Goal: Information Seeking & Learning: Learn about a topic

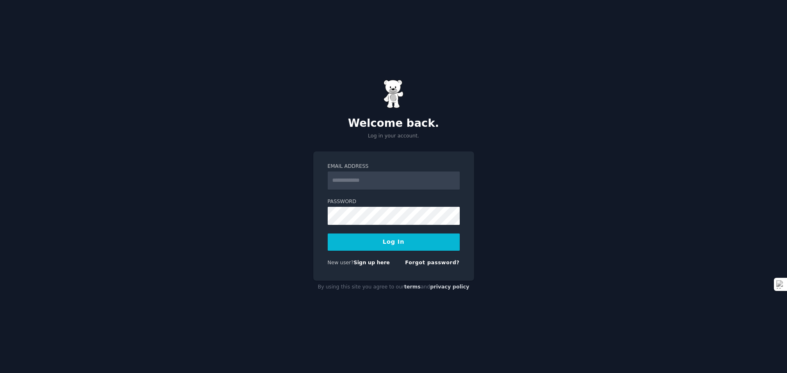
click at [393, 181] on input "Email Address" at bounding box center [394, 180] width 132 height 18
type input "**********"
click at [433, 245] on button "Log In" at bounding box center [394, 241] width 132 height 17
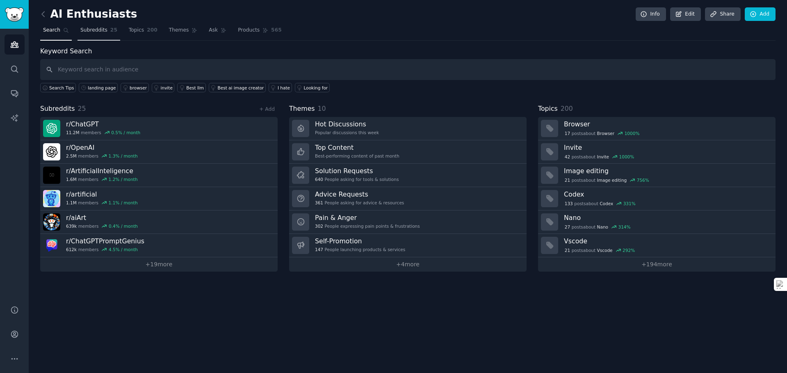
click at [104, 36] on link "Subreddits 25" at bounding box center [98, 32] width 43 height 17
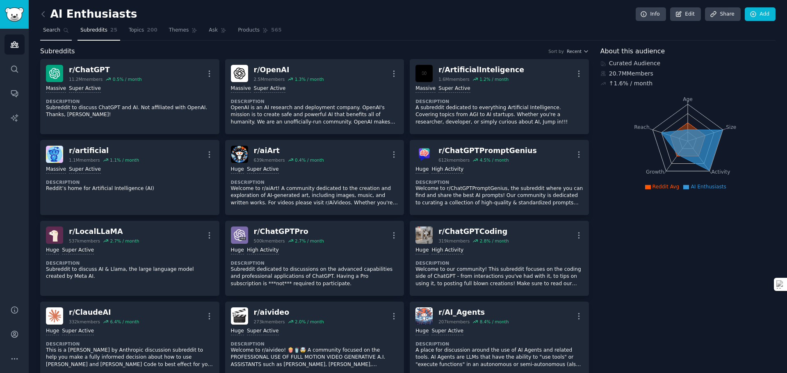
click at [47, 31] on span "Search" at bounding box center [51, 30] width 17 height 7
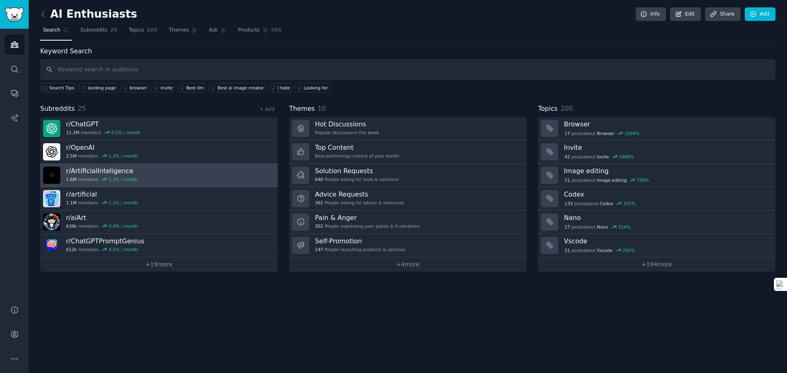
click at [202, 178] on link "r/ ArtificialInteligence 1.6M members 1.2 % / month" at bounding box center [158, 175] width 237 height 23
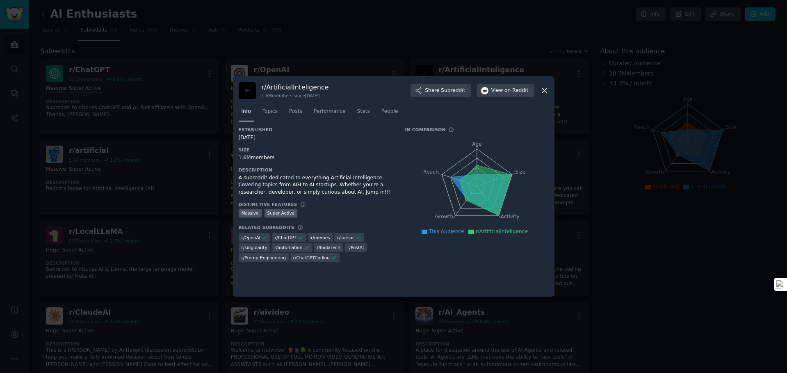
click at [541, 90] on icon at bounding box center [544, 90] width 9 height 9
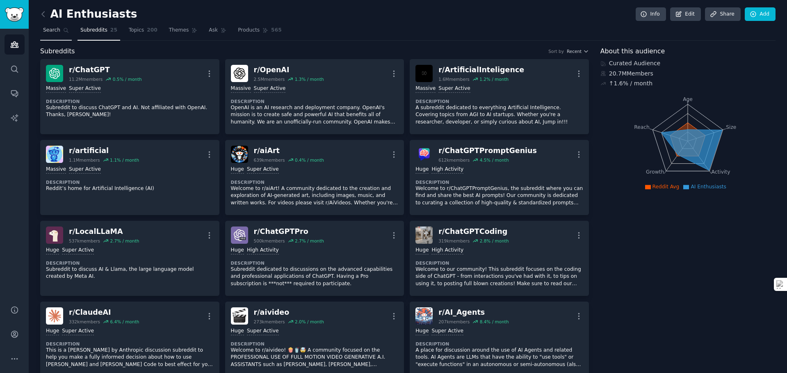
click at [64, 33] on icon at bounding box center [66, 30] width 6 height 6
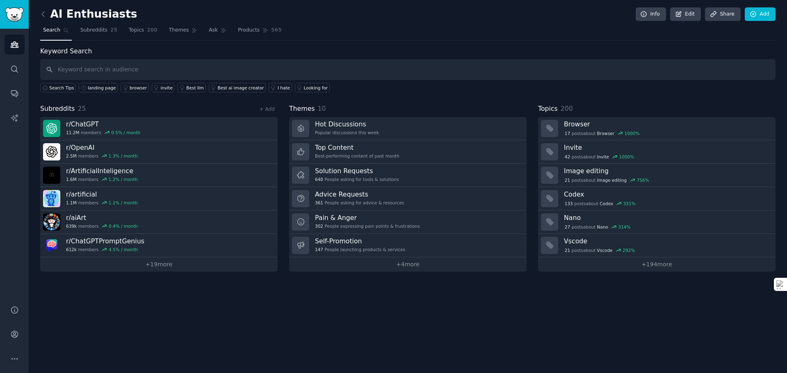
click at [423, 338] on div "AI Enthusiasts Info Edit Share Add Search Subreddits 25 Topics 200 Themes Ask P…" at bounding box center [408, 186] width 758 height 373
click at [42, 12] on icon at bounding box center [43, 14] width 9 height 9
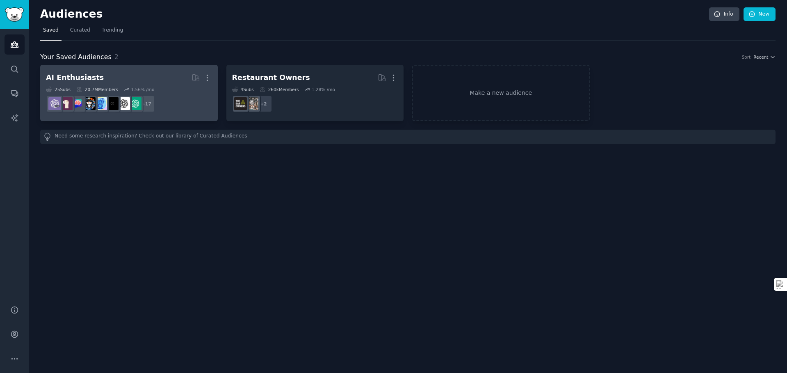
click at [151, 75] on h2 "AI Enthusiasts More" at bounding box center [129, 78] width 166 height 14
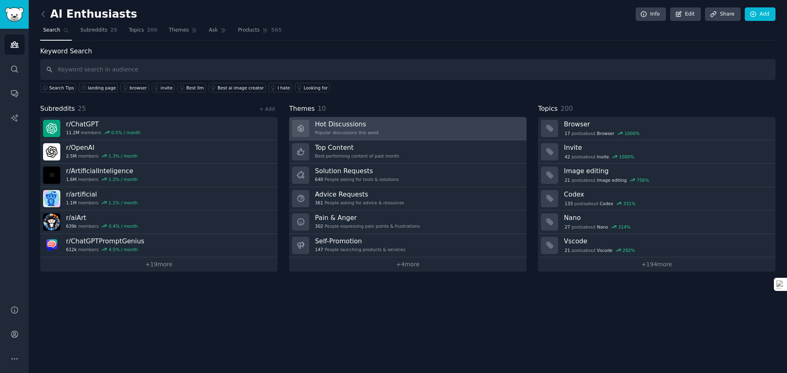
click at [358, 132] on div "Popular discussions this week" at bounding box center [347, 133] width 64 height 6
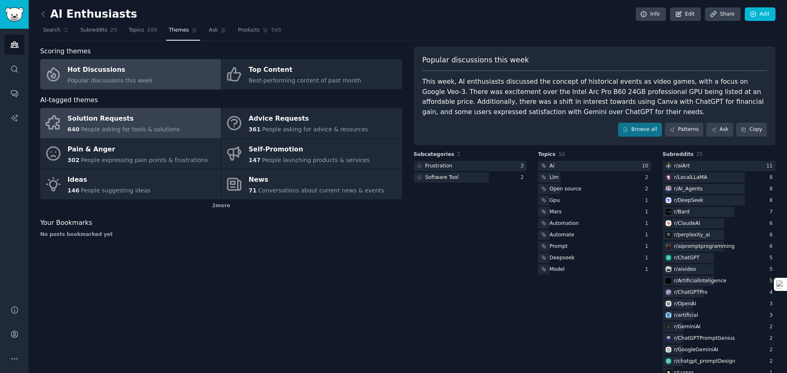
click at [168, 132] on span "People asking for tools & solutions" at bounding box center [130, 129] width 99 height 7
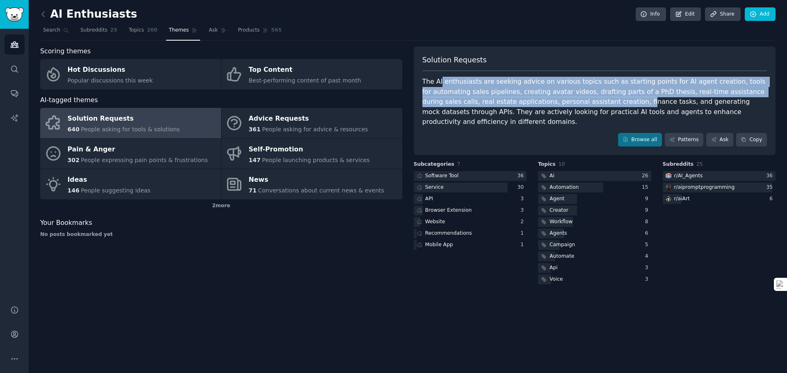
drag, startPoint x: 442, startPoint y: 84, endPoint x: 596, endPoint y: 102, distance: 155.2
click at [596, 102] on div "The AI enthusiasts are seeking advice on various topics such as starting points…" at bounding box center [594, 102] width 345 height 50
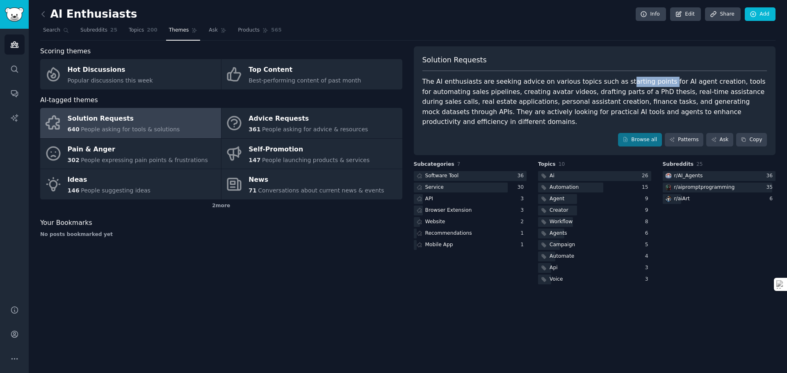
drag, startPoint x: 615, startPoint y: 85, endPoint x: 654, endPoint y: 81, distance: 39.2
click at [654, 81] on div "The AI enthusiasts are seeking advice on various topics such as starting points…" at bounding box center [594, 102] width 345 height 50
drag, startPoint x: 654, startPoint y: 81, endPoint x: 661, endPoint y: 82, distance: 6.7
click at [656, 81] on div "The AI enthusiasts are seeking advice on various topics such as starting points…" at bounding box center [594, 102] width 345 height 50
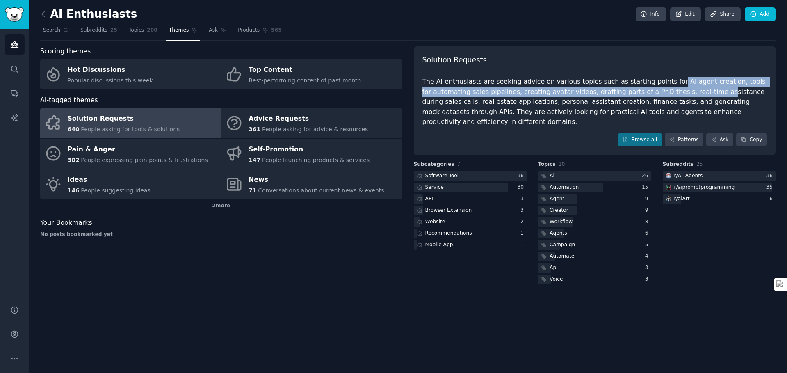
drag, startPoint x: 661, startPoint y: 82, endPoint x: 695, endPoint y: 87, distance: 34.8
click at [695, 87] on div "The AI enthusiasts are seeking advice on various topics such as starting points…" at bounding box center [594, 102] width 345 height 50
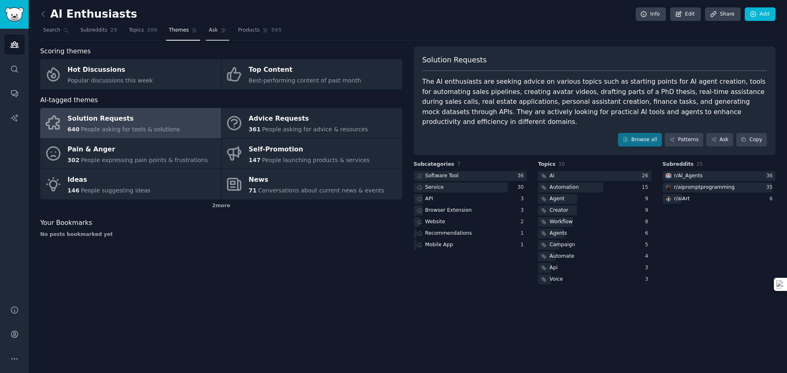
click at [211, 35] on link "Ask" at bounding box center [217, 32] width 23 height 17
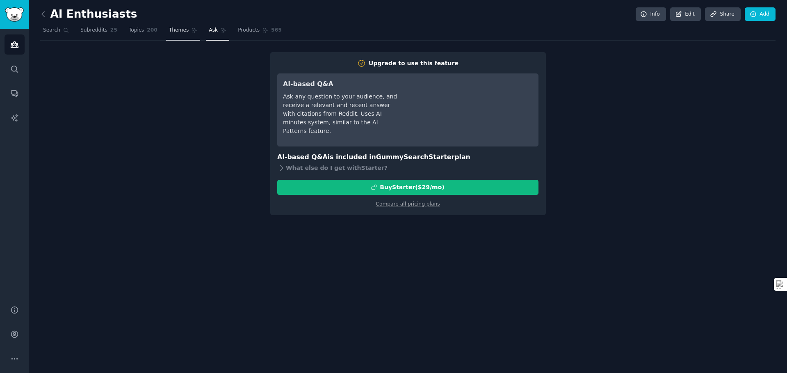
click at [185, 33] on span "Themes" at bounding box center [179, 30] width 20 height 7
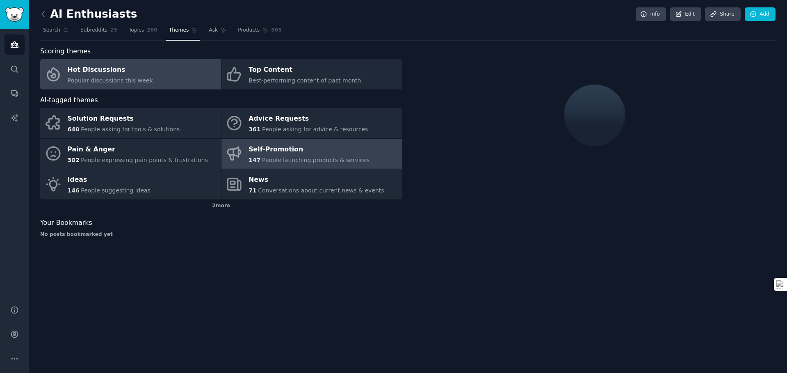
click at [346, 162] on span "People launching products & services" at bounding box center [315, 160] width 107 height 7
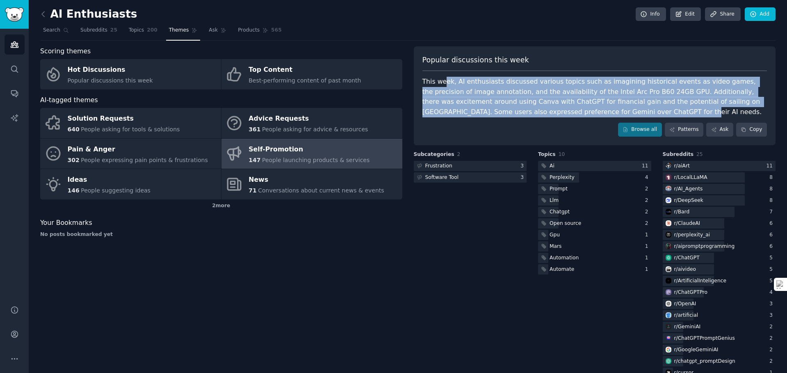
drag, startPoint x: 446, startPoint y: 83, endPoint x: 614, endPoint y: 109, distance: 170.5
click at [614, 109] on div "This week, AI enthusiasts discussed various topics such as imagining historical…" at bounding box center [594, 97] width 345 height 40
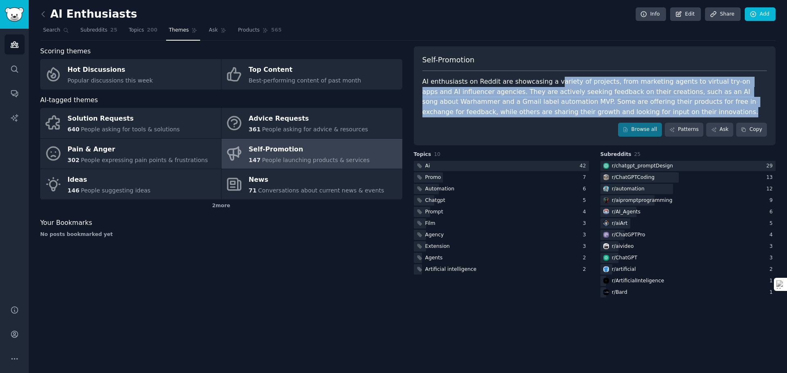
drag, startPoint x: 610, startPoint y: 109, endPoint x: 551, endPoint y: 80, distance: 65.5
click at [551, 80] on div "AI enthusiasts on Reddit are showcasing a variety of projects, from marketing a…" at bounding box center [594, 97] width 345 height 40
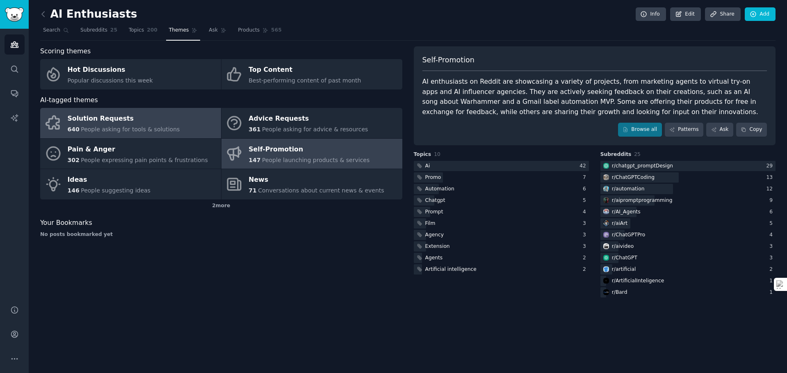
click at [77, 130] on span "640" at bounding box center [74, 129] width 12 height 7
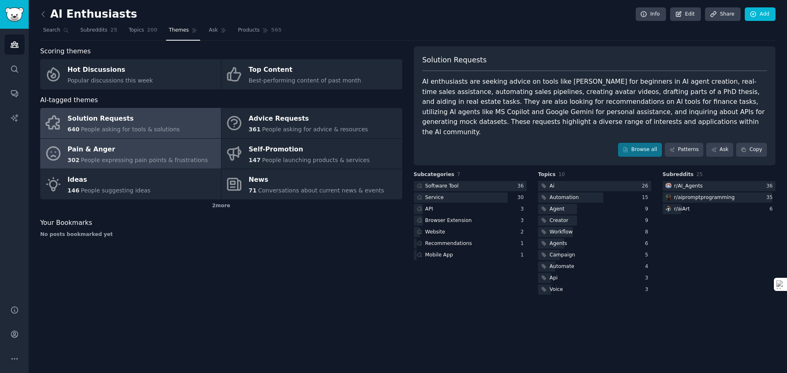
click at [157, 152] on div "Pain & Anger" at bounding box center [138, 149] width 140 height 13
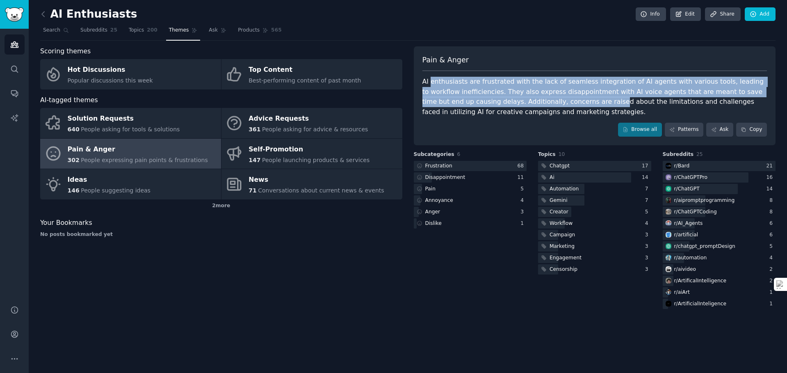
drag, startPoint x: 430, startPoint y: 81, endPoint x: 534, endPoint y: 103, distance: 106.5
click at [534, 103] on div "AI enthusiasts are frustrated with the lack of seamless integration of AI agent…" at bounding box center [594, 97] width 345 height 40
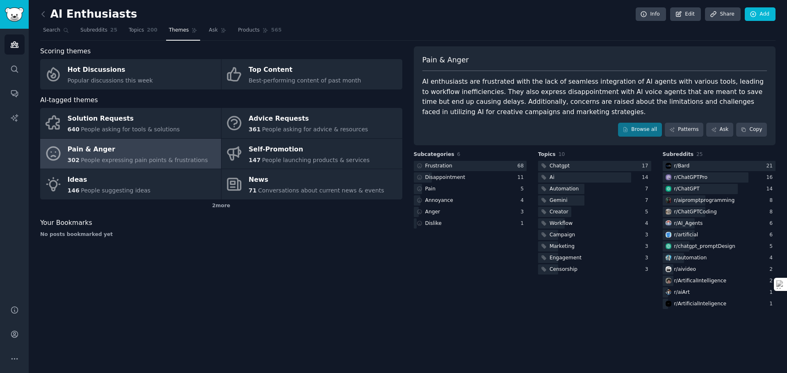
click at [377, 218] on div "Your Bookmarks" at bounding box center [221, 223] width 362 height 10
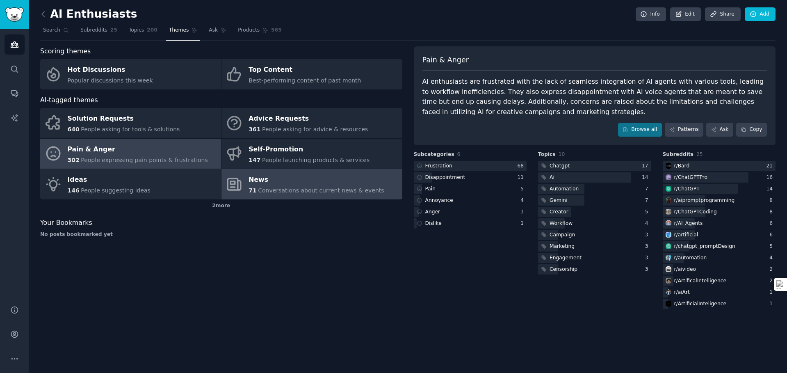
click at [269, 193] on span "Conversations about current news & events" at bounding box center [321, 190] width 126 height 7
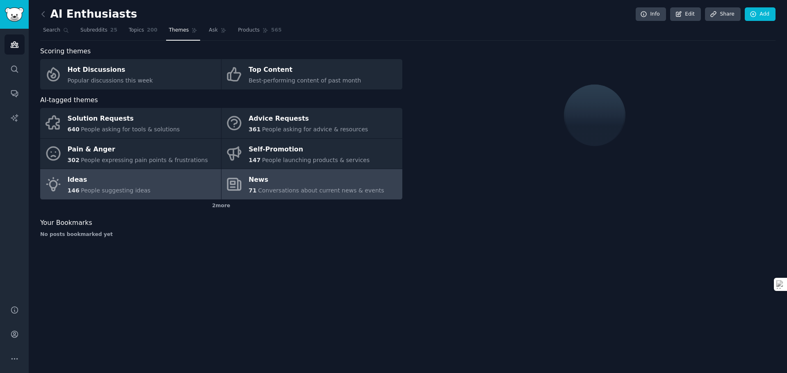
click at [107, 194] on div "146 People suggesting ideas" at bounding box center [109, 190] width 83 height 9
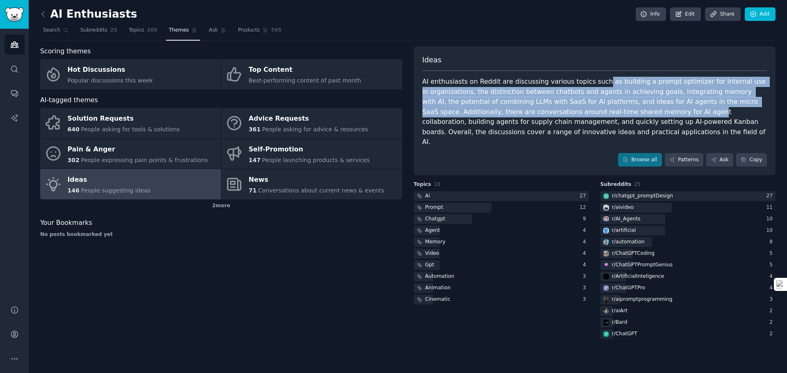
drag, startPoint x: 595, startPoint y: 85, endPoint x: 621, endPoint y: 109, distance: 35.1
click at [621, 109] on div "AI enthusiasts on Reddit are discussing various topics such as building a promp…" at bounding box center [594, 112] width 345 height 71
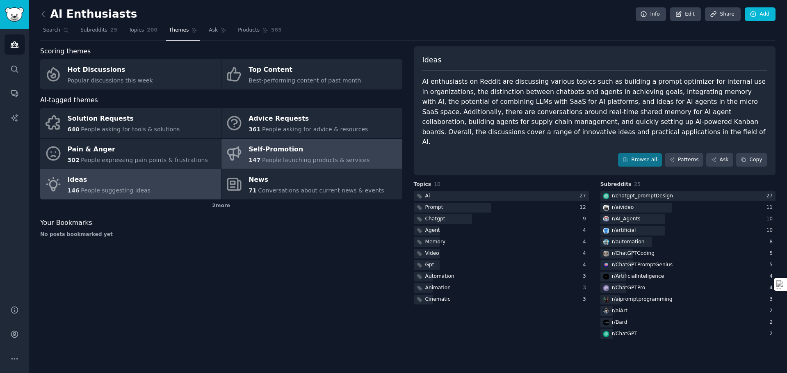
click at [284, 161] on span "People launching products & services" at bounding box center [315, 160] width 107 height 7
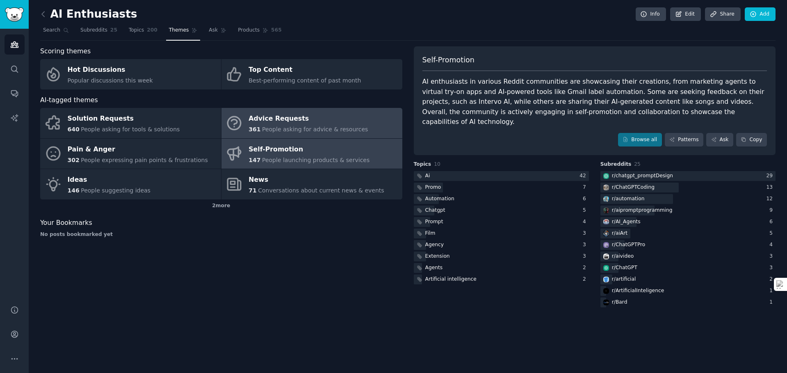
click at [286, 135] on link "Advice Requests 361 People asking for advice & resources" at bounding box center [311, 123] width 181 height 30
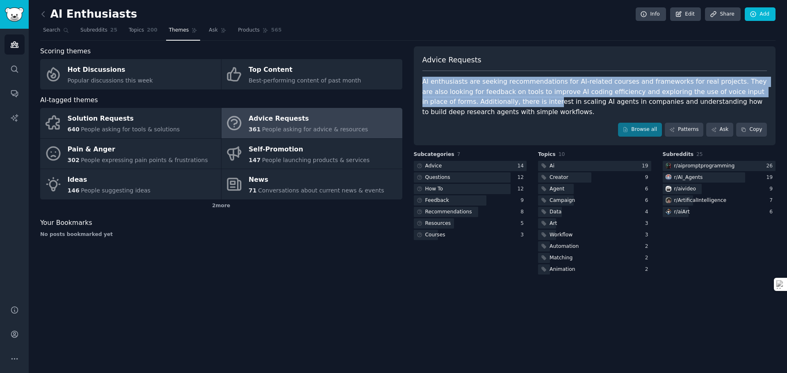
drag, startPoint x: 446, startPoint y: 75, endPoint x: 496, endPoint y: 105, distance: 57.9
click at [496, 105] on div "Advice Requests AI enthusiasts are seeking recommendations for AI-related cours…" at bounding box center [595, 95] width 362 height 99
click at [496, 105] on div "AI enthusiasts are seeking recommendations for AI-related courses and framework…" at bounding box center [594, 97] width 345 height 40
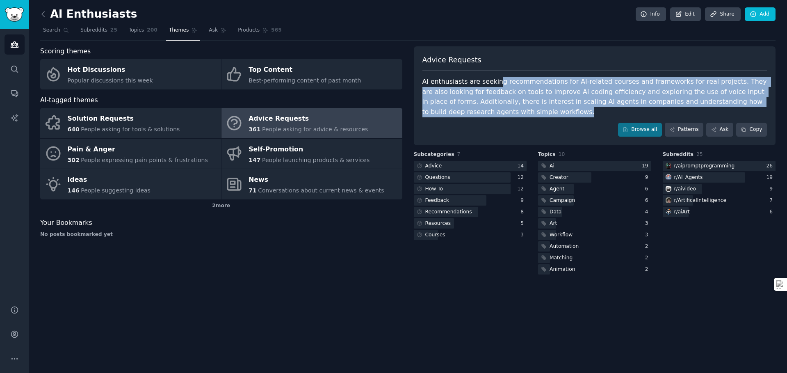
click at [495, 82] on div "AI enthusiasts are seeking recommendations for AI-related courses and framework…" at bounding box center [594, 97] width 345 height 40
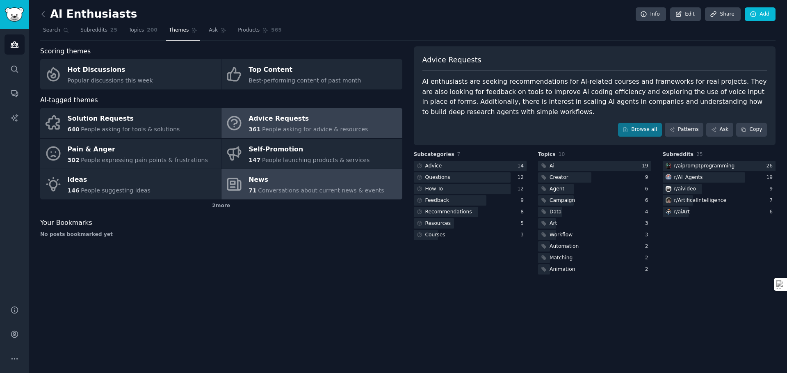
click at [296, 189] on span "Conversations about current news & events" at bounding box center [321, 190] width 126 height 7
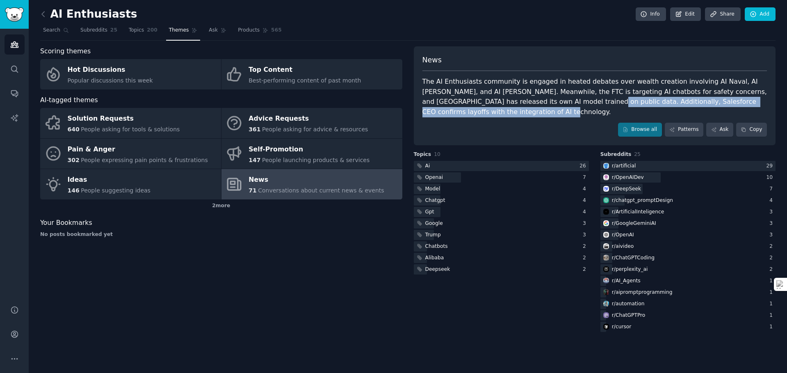
drag, startPoint x: 519, startPoint y: 102, endPoint x: 516, endPoint y: 108, distance: 6.8
click at [516, 108] on div "The AI Enthusiasts community is engaged in heated debates over wealth creation …" at bounding box center [594, 97] width 345 height 40
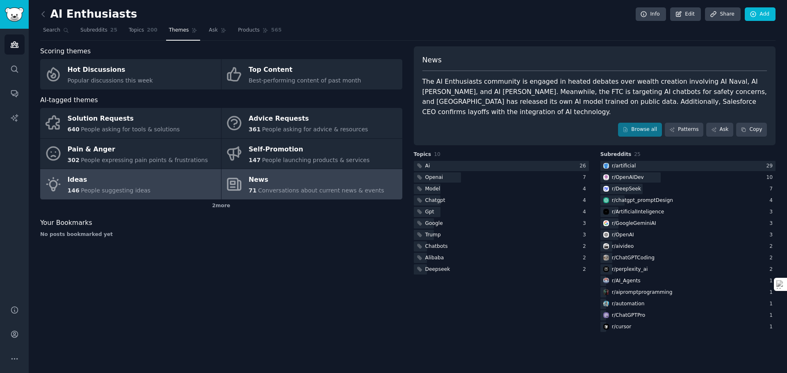
click at [148, 189] on link "Ideas 146 People suggesting ideas" at bounding box center [130, 184] width 181 height 30
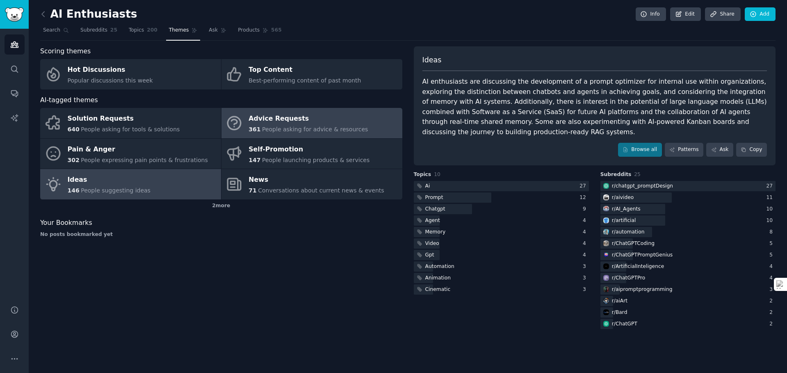
click at [289, 130] on span "People asking for advice & resources" at bounding box center [315, 129] width 106 height 7
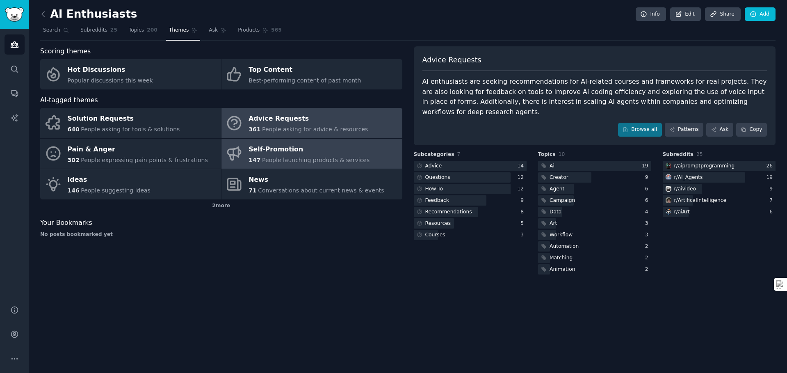
click at [307, 153] on div "Self-Promotion" at bounding box center [308, 149] width 121 height 13
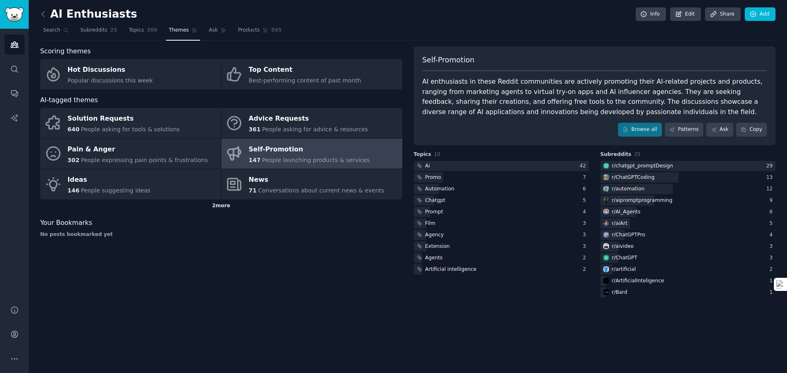
click at [232, 205] on div "2 more" at bounding box center [221, 205] width 362 height 13
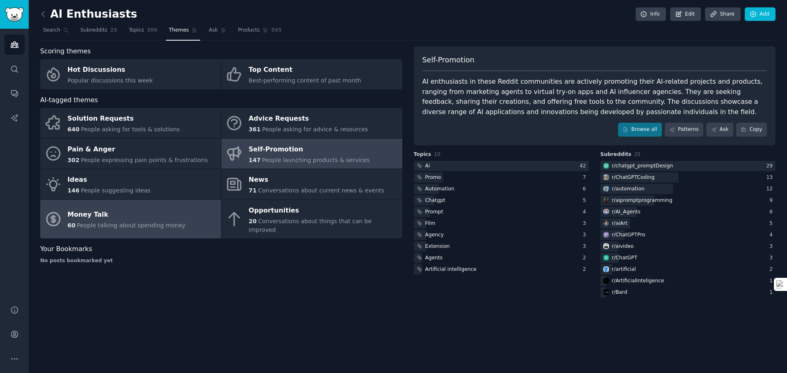
click at [165, 222] on span "People talking about spending money" at bounding box center [131, 225] width 109 height 7
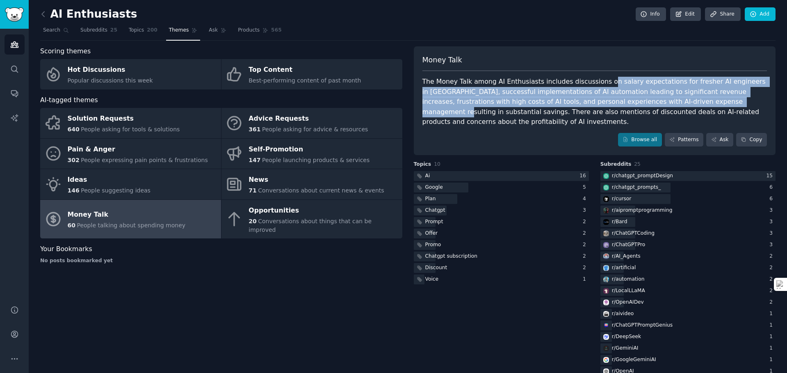
drag, startPoint x: 599, startPoint y: 81, endPoint x: 668, endPoint y: 98, distance: 71.3
click at [668, 98] on div "The Money Talk among AI Enthusiasts includes discussions on salary expectations…" at bounding box center [594, 102] width 345 height 50
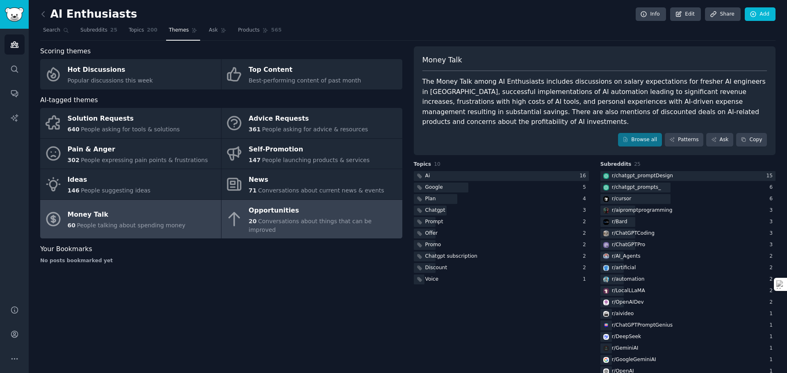
click at [277, 209] on div "Opportunities" at bounding box center [322, 210] width 149 height 13
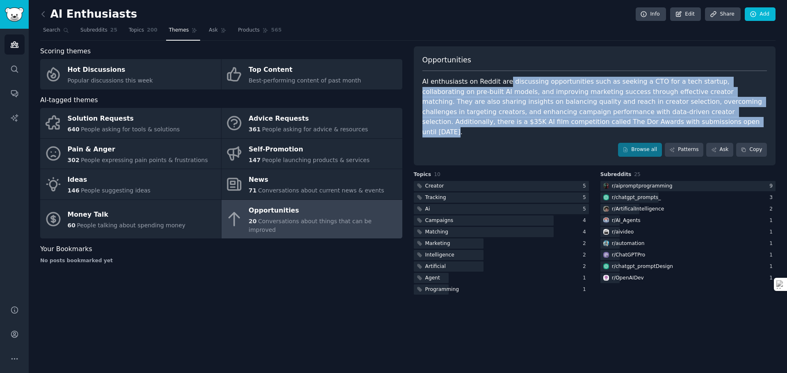
drag, startPoint x: 505, startPoint y: 85, endPoint x: 625, endPoint y: 123, distance: 125.8
click at [625, 123] on div "AI enthusiasts on Reddit are discussing opportunities such as seeking a CTO for…" at bounding box center [594, 107] width 345 height 60
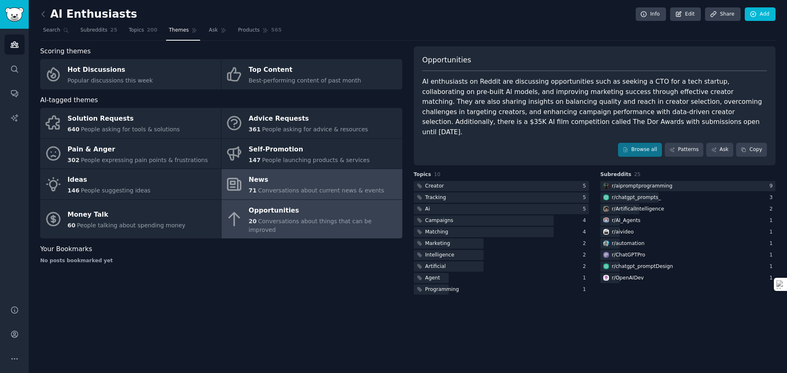
click at [281, 193] on span "Conversations about current news & events" at bounding box center [321, 190] width 126 height 7
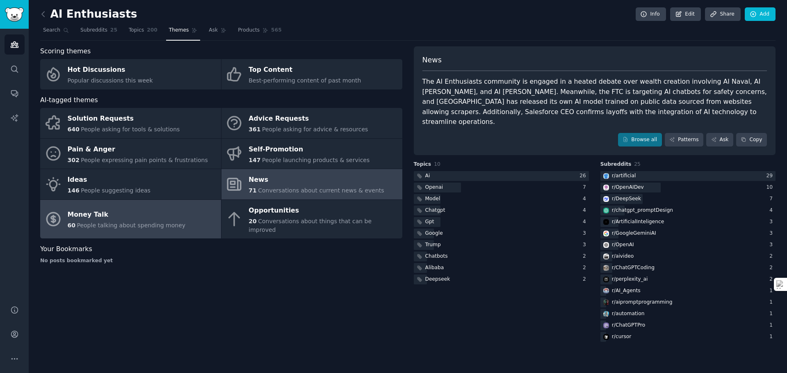
click at [182, 214] on link "Money Talk 60 People talking about spending money" at bounding box center [130, 219] width 181 height 39
